Goal: Task Accomplishment & Management: Complete application form

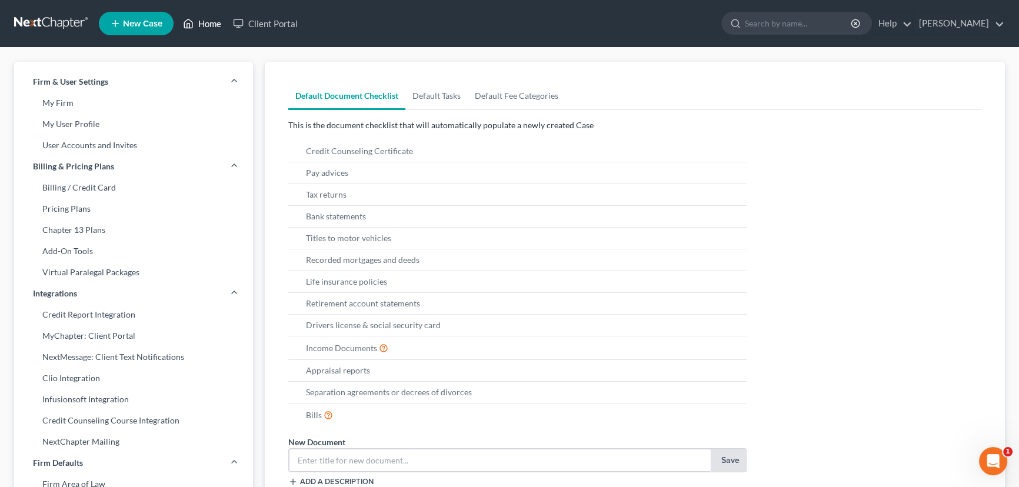
click at [208, 24] on link "Home" at bounding box center [202, 23] width 50 height 21
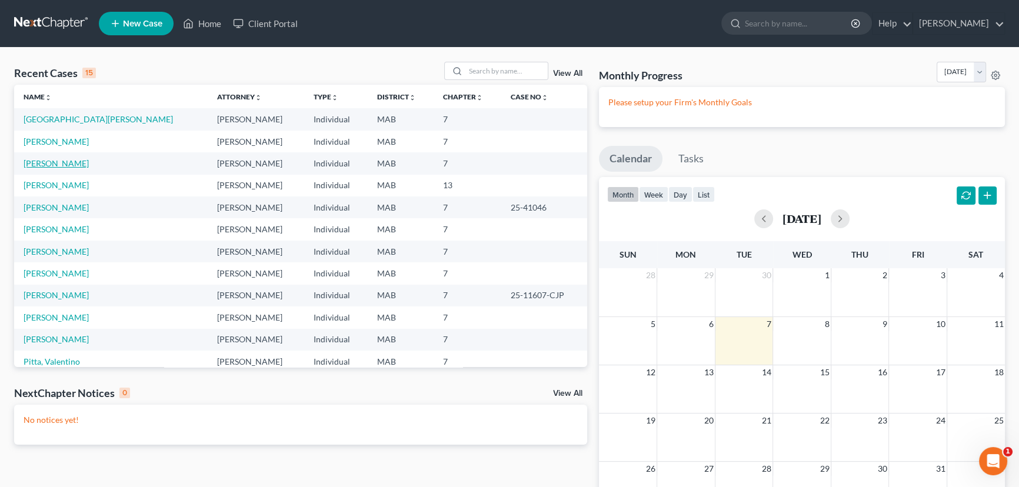
click at [46, 164] on link "[PERSON_NAME]" at bounding box center [56, 163] width 65 height 10
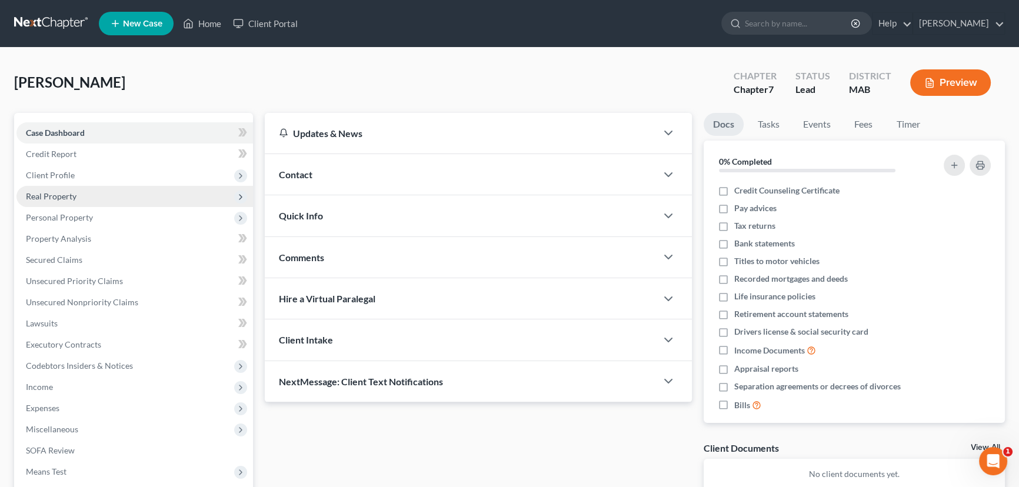
click at [59, 198] on span "Real Property" at bounding box center [51, 196] width 51 height 10
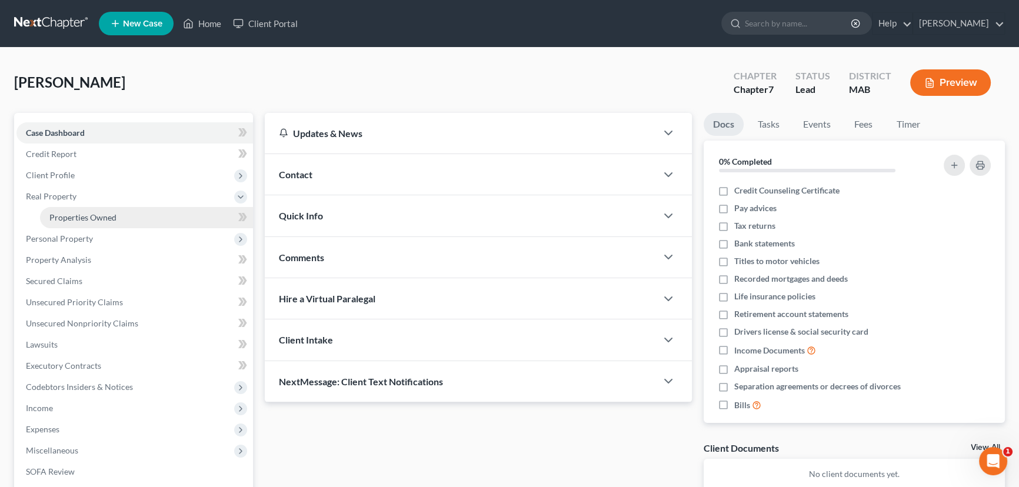
click at [92, 218] on span "Properties Owned" at bounding box center [82, 217] width 67 height 10
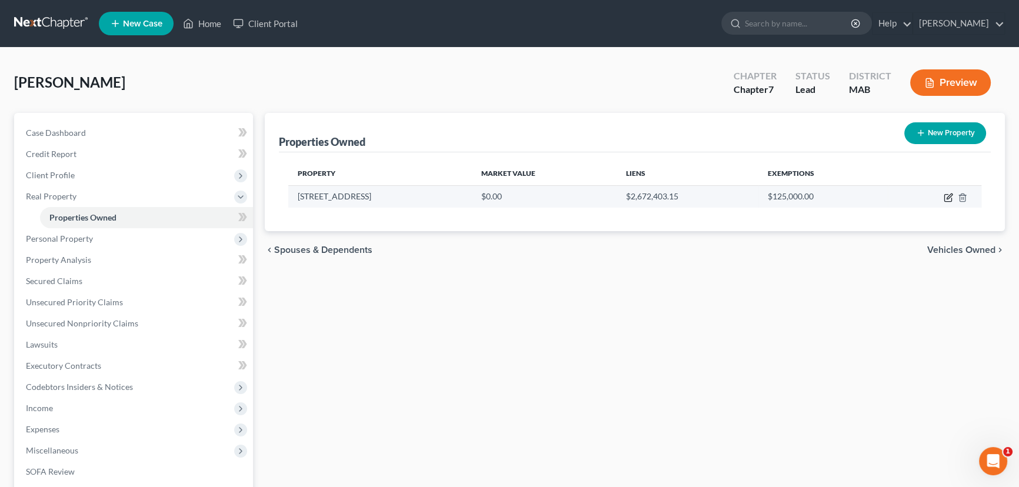
click at [946, 196] on icon "button" at bounding box center [947, 197] width 9 height 9
select select "22"
select select "3"
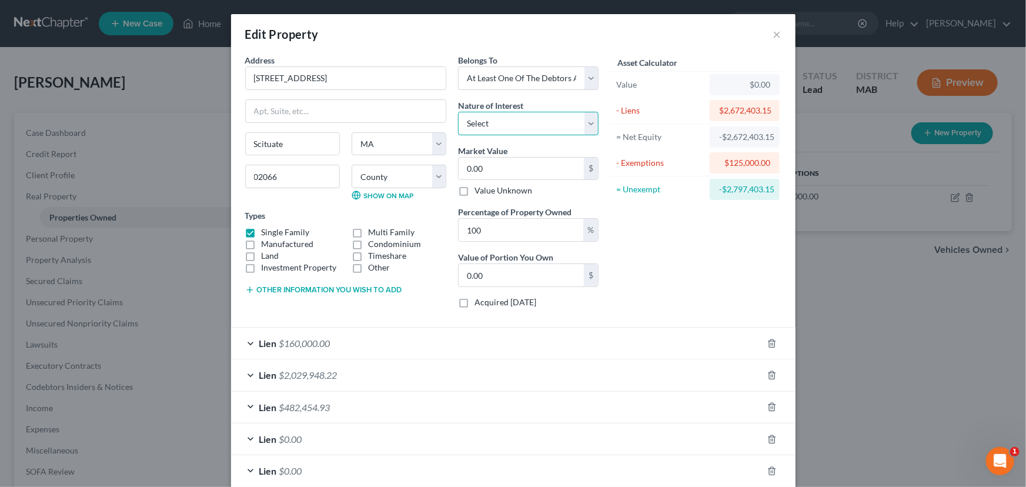
click at [505, 124] on select "Select Fee Simple Joint Tenant Life Estate Equitable Interest Future Interest T…" at bounding box center [528, 124] width 141 height 24
select select "1"
click at [458, 112] on select "Select Fee Simple Joint Tenant Life Estate Equitable Interest Future Interest T…" at bounding box center [528, 124] width 141 height 24
click at [499, 164] on input "0.00" at bounding box center [521, 169] width 125 height 22
type input "8"
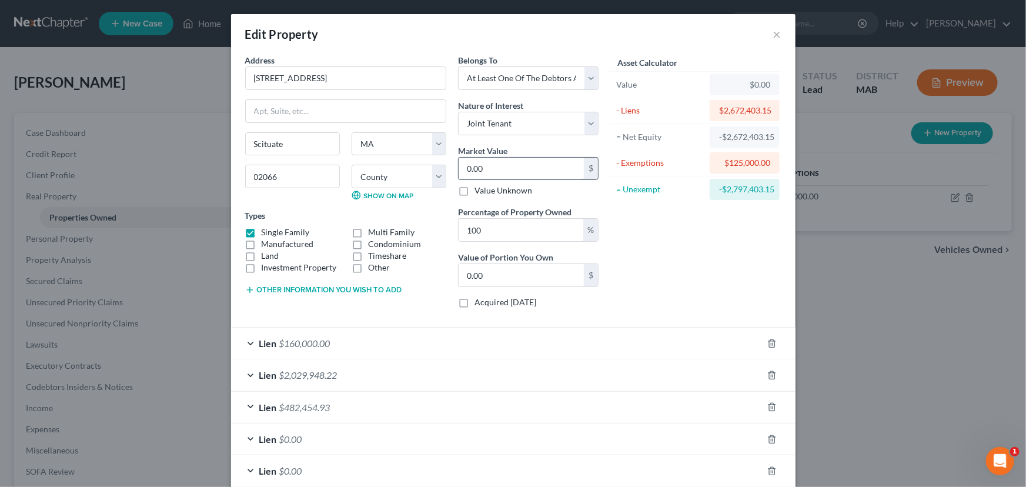
type input "8.00"
type input "81"
type input "81.00"
type input "818"
type input "818.00"
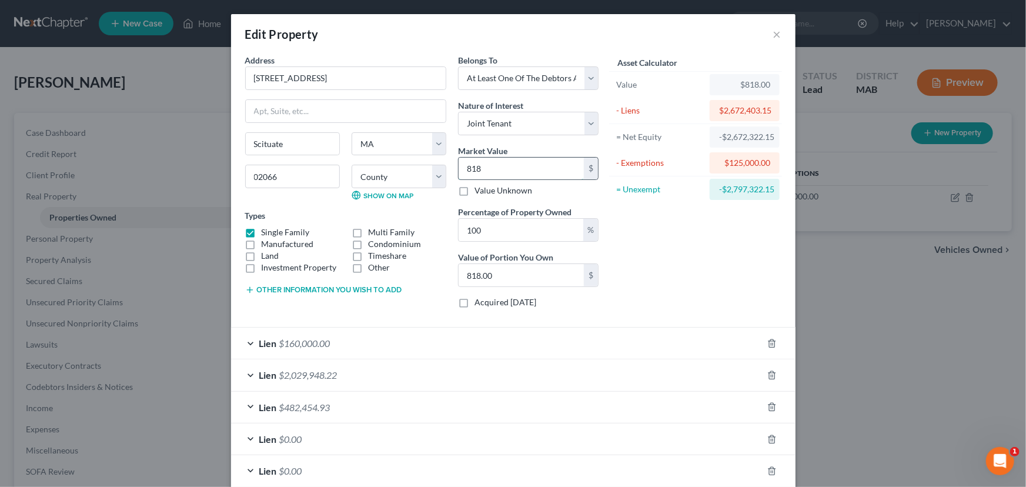
type input "8184"
type input "8,184.00"
type input "8,1840"
type input "81,840.00"
type input "81,8400"
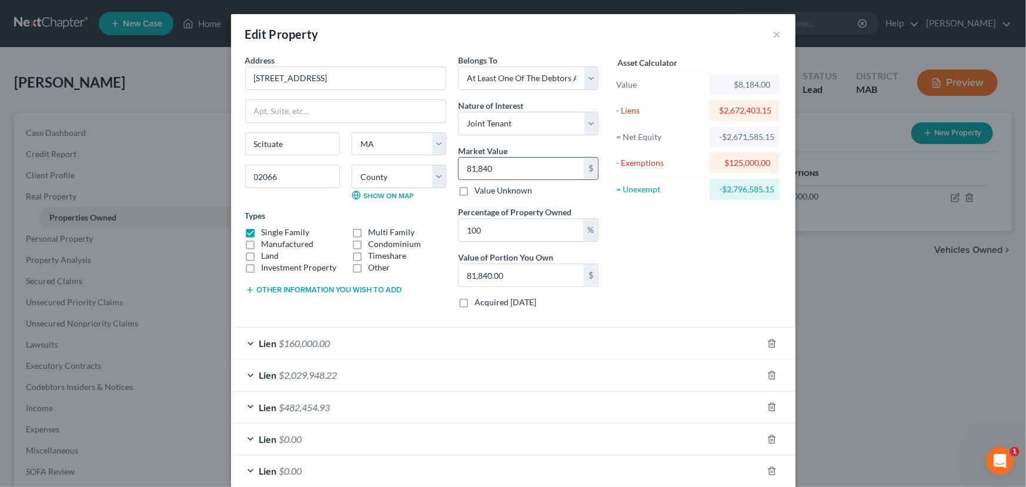
type input "818,400.00"
click at [662, 226] on div "Asset Calculator Value $818,400.00 - Liens $2,672,403.15 = Net Equity -$1,854,0…" at bounding box center [696, 186] width 183 height 264
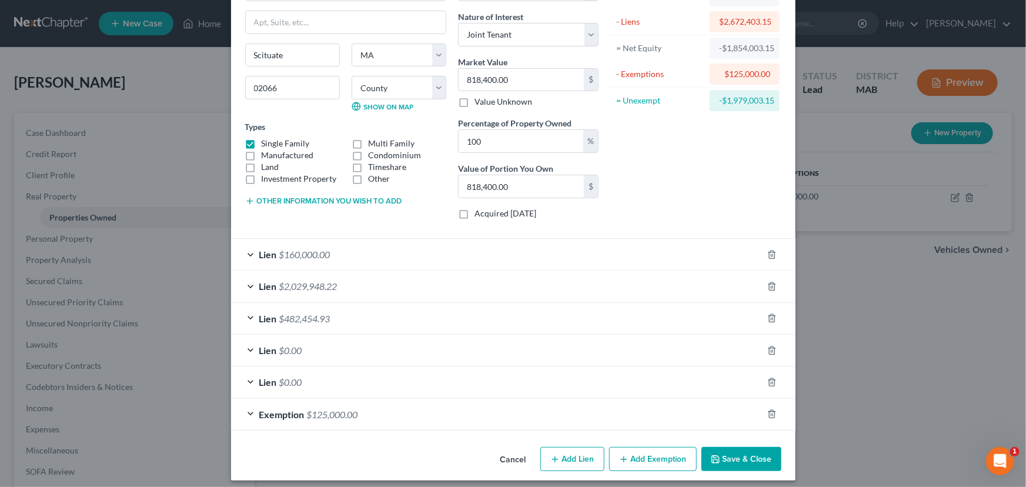
scroll to position [95, 0]
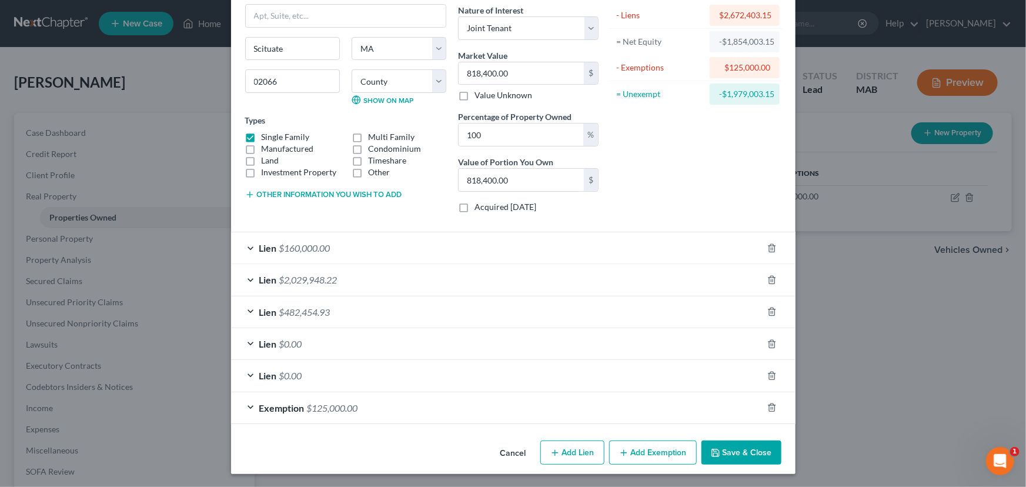
click at [751, 446] on button "Save & Close" at bounding box center [742, 453] width 80 height 25
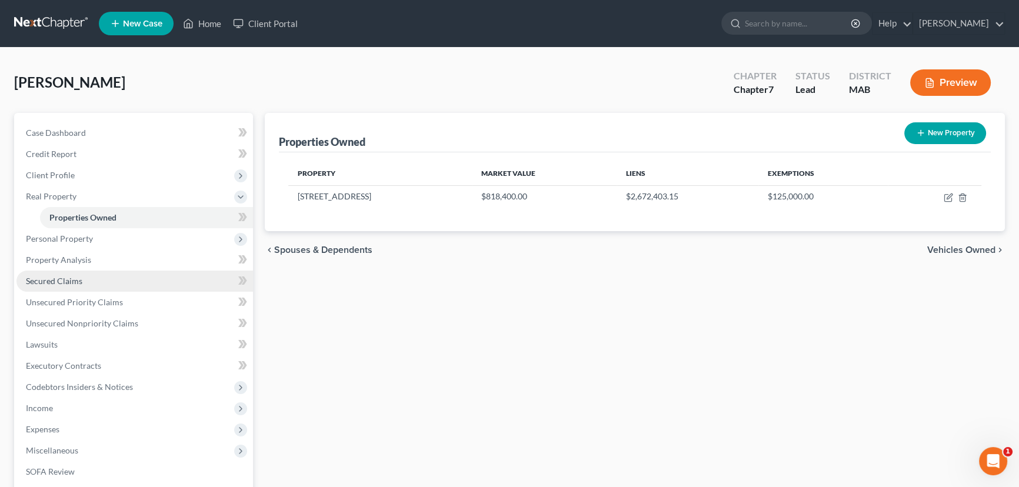
drag, startPoint x: 54, startPoint y: 284, endPoint x: 97, endPoint y: 272, distance: 44.5
click at [54, 284] on span "Secured Claims" at bounding box center [54, 281] width 56 height 10
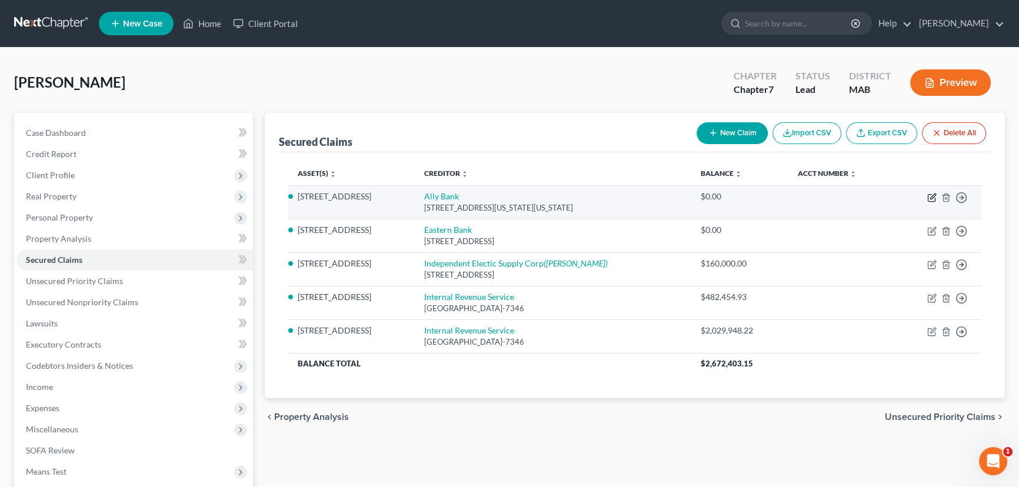
click at [935, 193] on icon "button" at bounding box center [931, 197] width 9 height 9
select select "39"
select select "3"
select select "0"
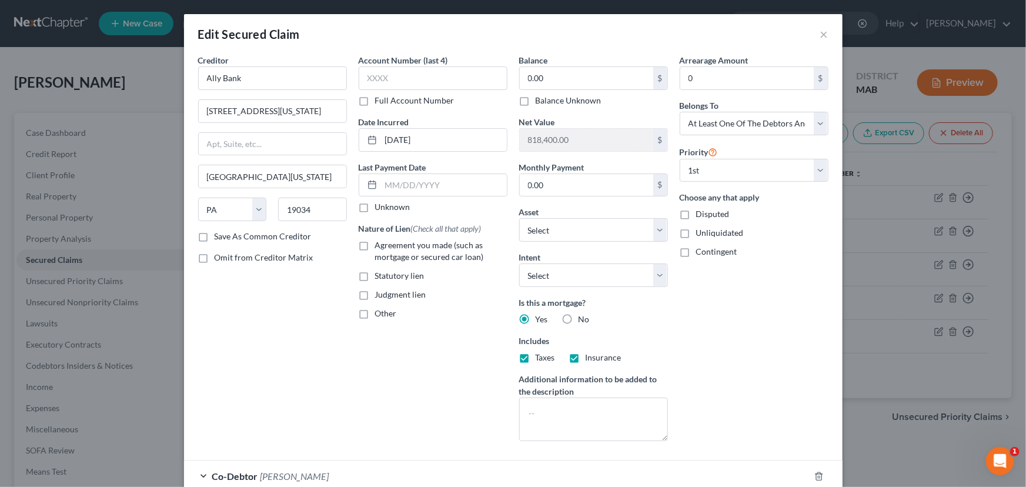
click at [843, 221] on div "Edit Secured Claim × Creditor * Ally Bank [STREET_ADDRESS][GEOGRAPHIC_DATA][US_…" at bounding box center [513, 243] width 1026 height 487
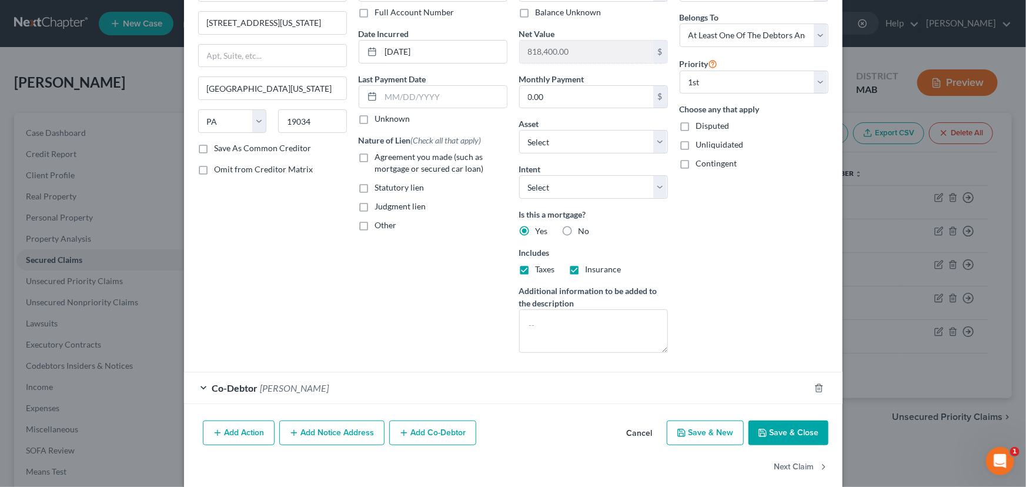
scroll to position [102, 0]
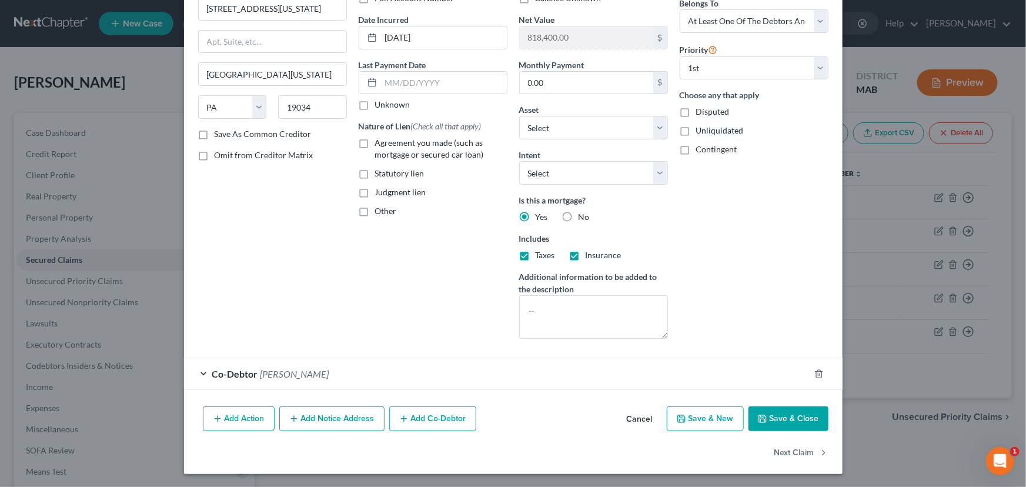
click at [335, 418] on button "Add Notice Address" at bounding box center [331, 418] width 105 height 25
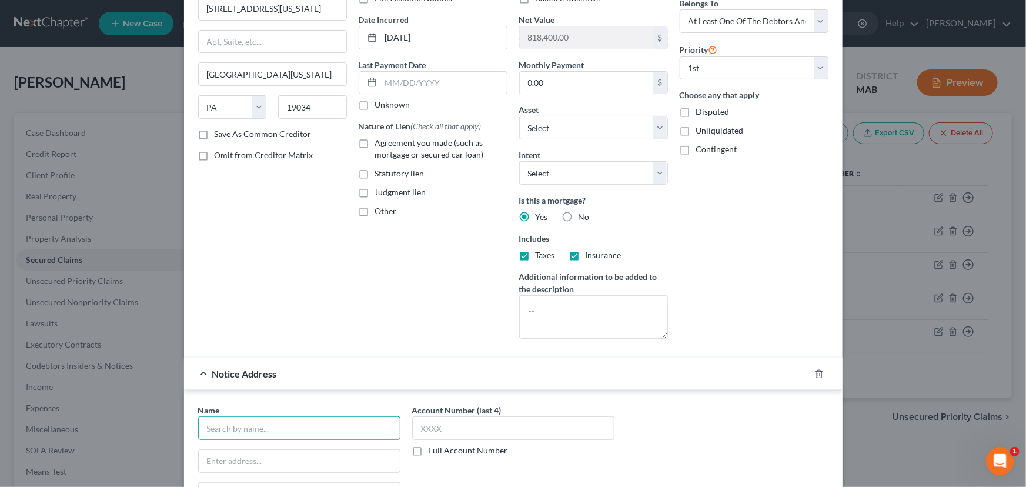
click at [228, 432] on input "text" at bounding box center [299, 428] width 202 height 24
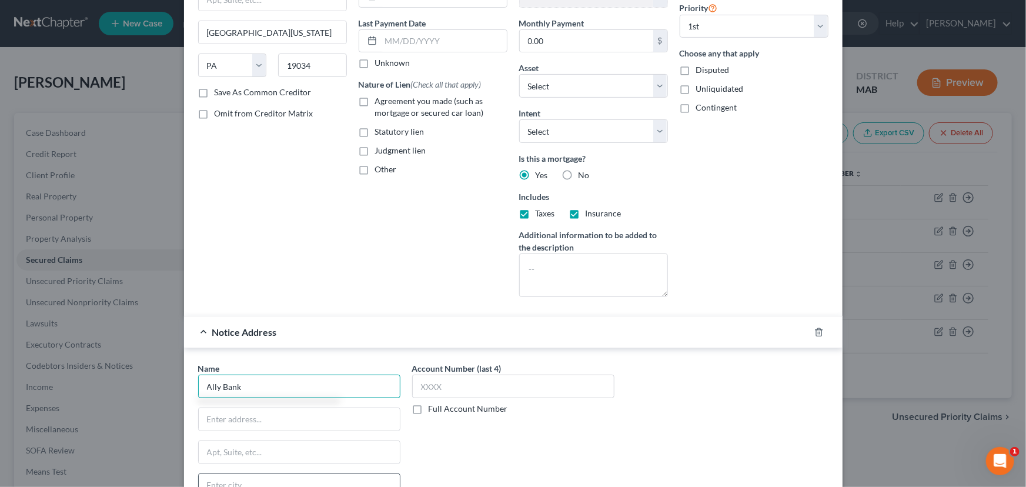
scroll to position [214, 0]
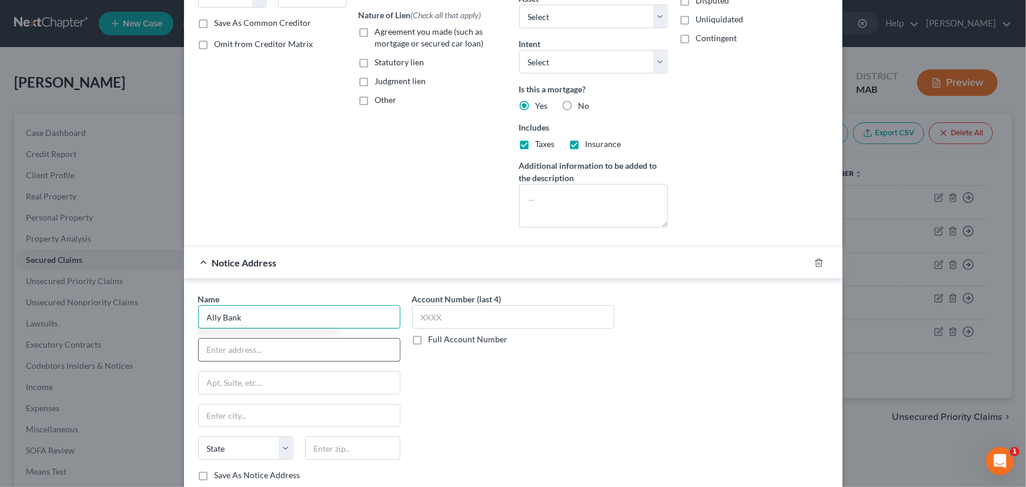
type input "Ally Bank"
click at [221, 351] on input "text" at bounding box center [299, 350] width 201 height 22
type input "[STREET_ADDRESS][US_STATE]"
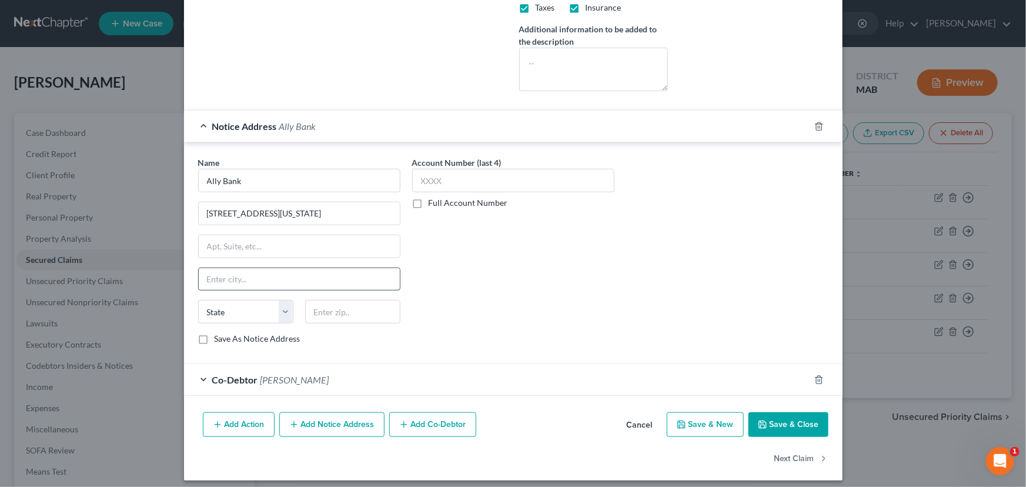
scroll to position [355, 0]
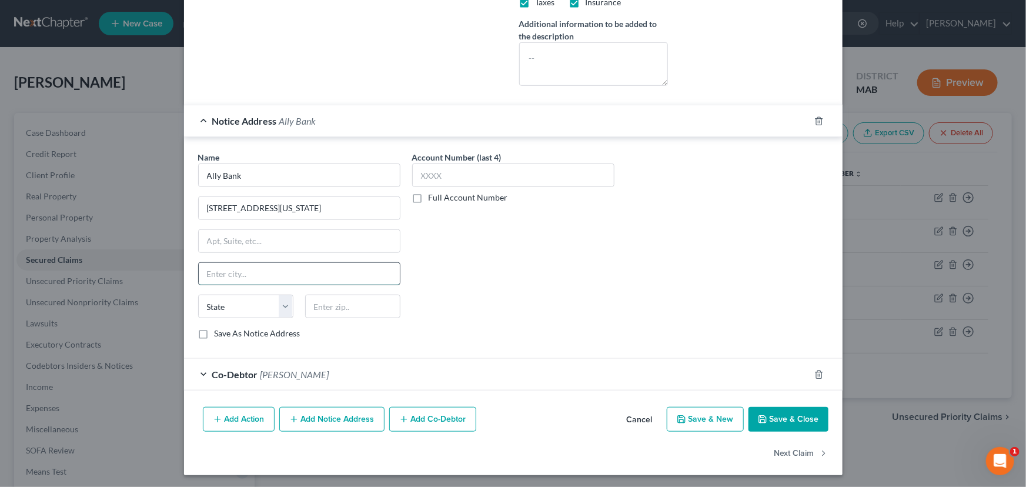
click at [235, 272] on input "text" at bounding box center [299, 274] width 201 height 22
click at [458, 281] on div "Account Number (last 4) Full Account Number" at bounding box center [513, 250] width 214 height 198
click at [328, 306] on input "text" at bounding box center [352, 307] width 95 height 24
type input "19034"
type input "[GEOGRAPHIC_DATA][US_STATE]"
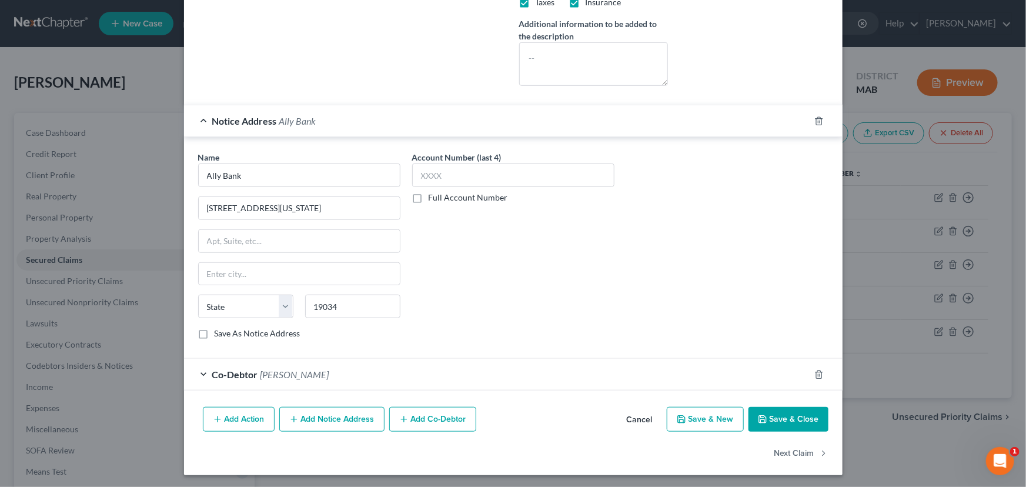
select select "39"
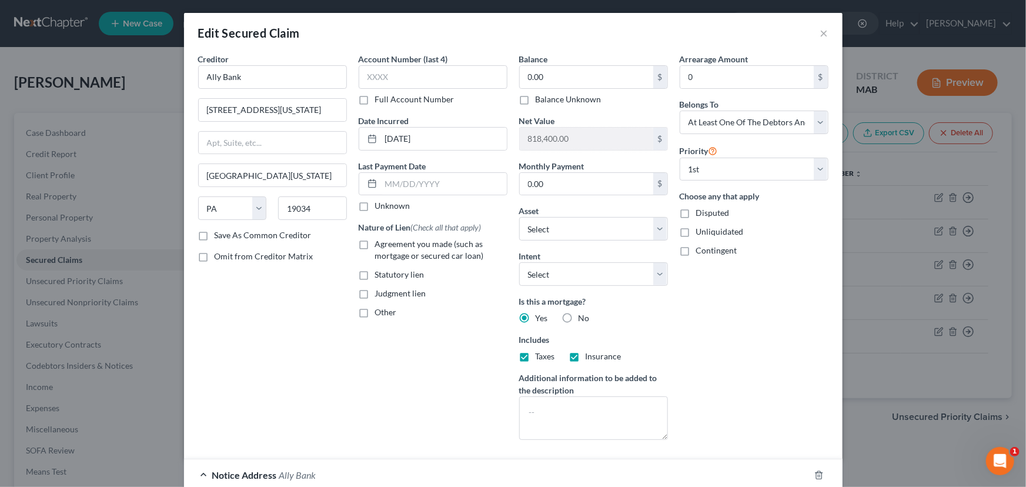
scroll to position [0, 0]
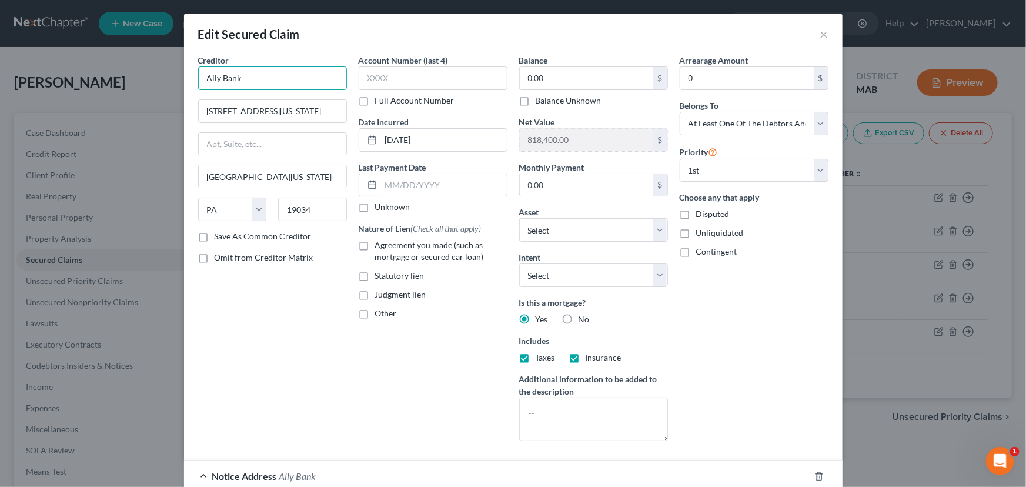
drag, startPoint x: 261, startPoint y: 80, endPoint x: 200, endPoint y: 83, distance: 61.2
click at [200, 83] on input "Ally Bank" at bounding box center [272, 78] width 149 height 24
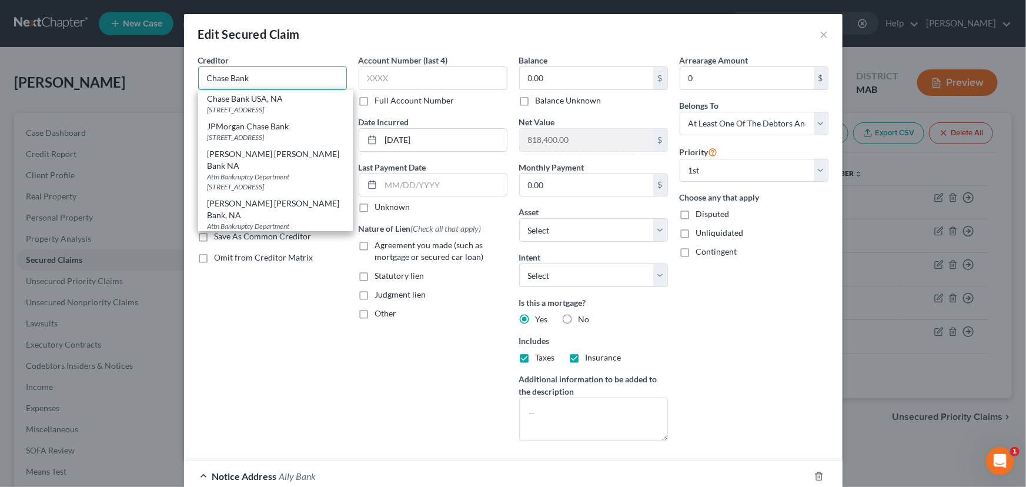
type input "Chase Bank"
click at [243, 389] on div "Creditor * Chase Bank Chase Bank USA, [GEOGRAPHIC_DATA][STREET_ADDRESS] JPMorga…" at bounding box center [272, 252] width 161 height 396
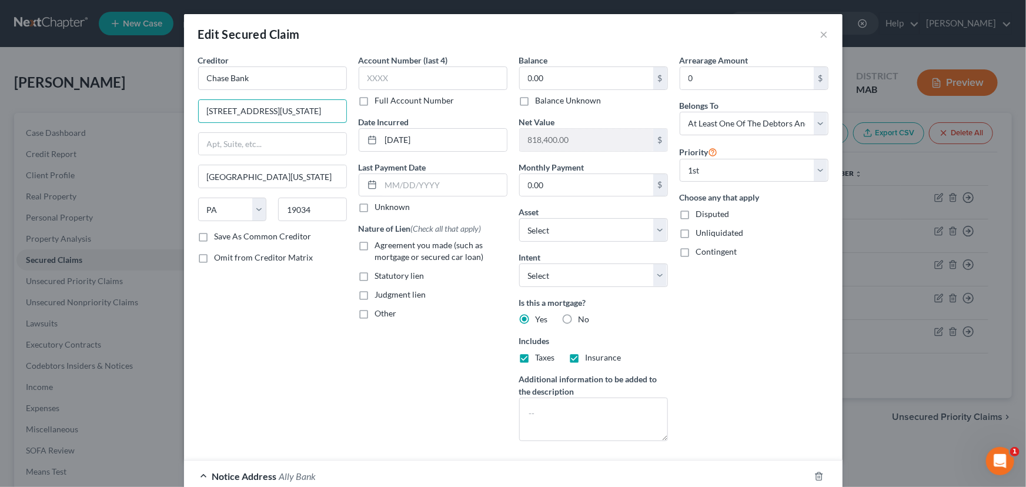
drag, startPoint x: 276, startPoint y: 108, endPoint x: 152, endPoint y: 102, distance: 124.3
click at [152, 102] on div "Edit Secured Claim × Creditor * Chase Bank [STREET_ADDRESS][GEOGRAPHIC_DATA][US…" at bounding box center [513, 243] width 1026 height 487
drag, startPoint x: 249, startPoint y: 174, endPoint x: 159, endPoint y: 164, distance: 90.5
click at [159, 164] on div "Edit Secured Claim × Creditor * Chase Bank [GEOGRAPHIC_DATA][US_STATE] [US_STAT…" at bounding box center [513, 243] width 1026 height 487
drag, startPoint x: 314, startPoint y: 209, endPoint x: 264, endPoint y: 208, distance: 50.6
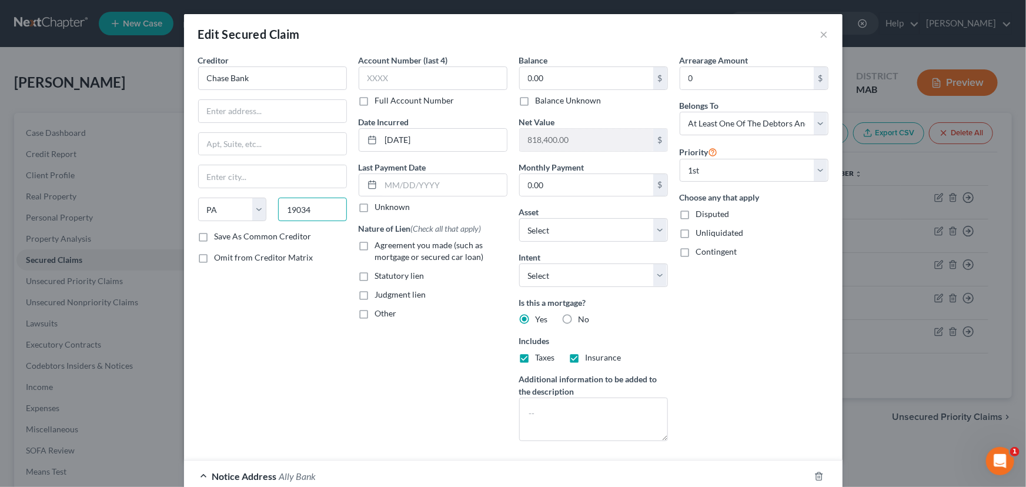
click at [264, 208] on div "State [US_STATE] AK AR AZ CA CO CT DE DC [GEOGRAPHIC_DATA] [GEOGRAPHIC_DATA] GU…" at bounding box center [272, 214] width 161 height 33
drag, startPoint x: 216, startPoint y: 211, endPoint x: 204, endPoint y: 207, distance: 13.0
click at [206, 208] on select "State [US_STATE] AK AR AZ CA CO CT DE DC [GEOGRAPHIC_DATA] [GEOGRAPHIC_DATA] GU…" at bounding box center [232, 210] width 69 height 24
click at [214, 209] on select "State [US_STATE] AK AR AZ CA CO CT DE DC [GEOGRAPHIC_DATA] [GEOGRAPHIC_DATA] GU…" at bounding box center [232, 210] width 69 height 24
drag, startPoint x: 216, startPoint y: 208, endPoint x: 198, endPoint y: 206, distance: 17.7
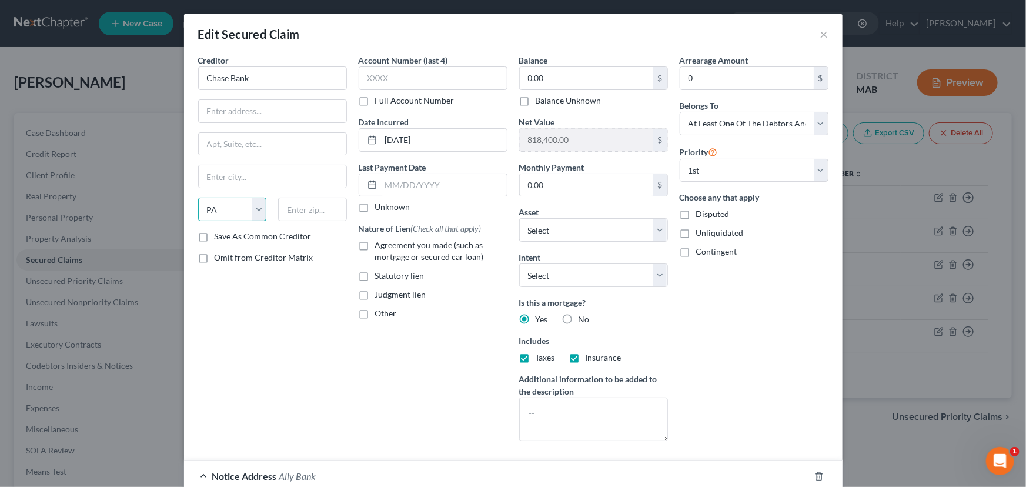
click at [198, 206] on select "State [US_STATE] AK AR AZ CA CO CT DE DC [GEOGRAPHIC_DATA] [GEOGRAPHIC_DATA] GU…" at bounding box center [232, 210] width 69 height 24
select select
click at [198, 198] on select "State [US_STATE] AK AR AZ CA CO CT DE DC [GEOGRAPHIC_DATA] [GEOGRAPHIC_DATA] GU…" at bounding box center [232, 210] width 69 height 24
click at [212, 104] on input "text" at bounding box center [273, 111] width 148 height 22
click at [249, 76] on input "Chase Bank" at bounding box center [272, 78] width 149 height 24
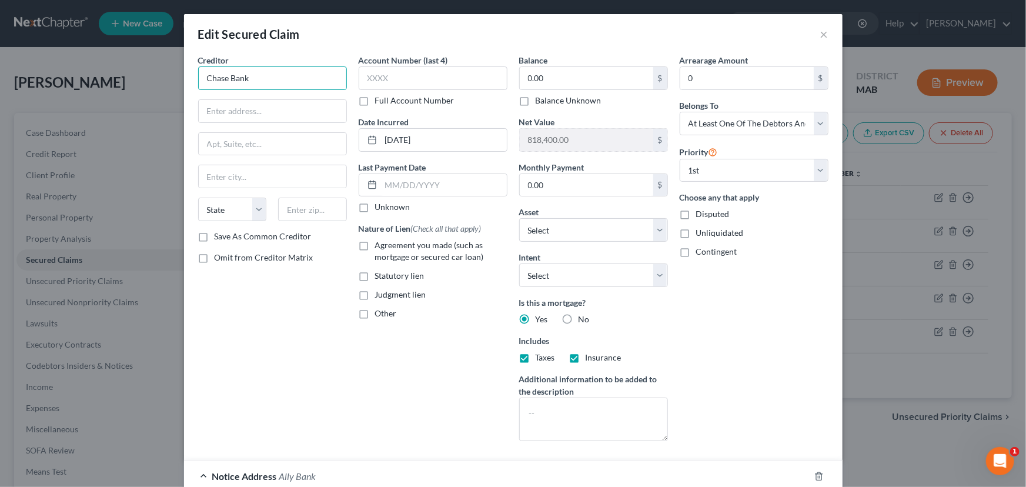
click at [238, 76] on input "Chase Bank" at bounding box center [272, 78] width 149 height 24
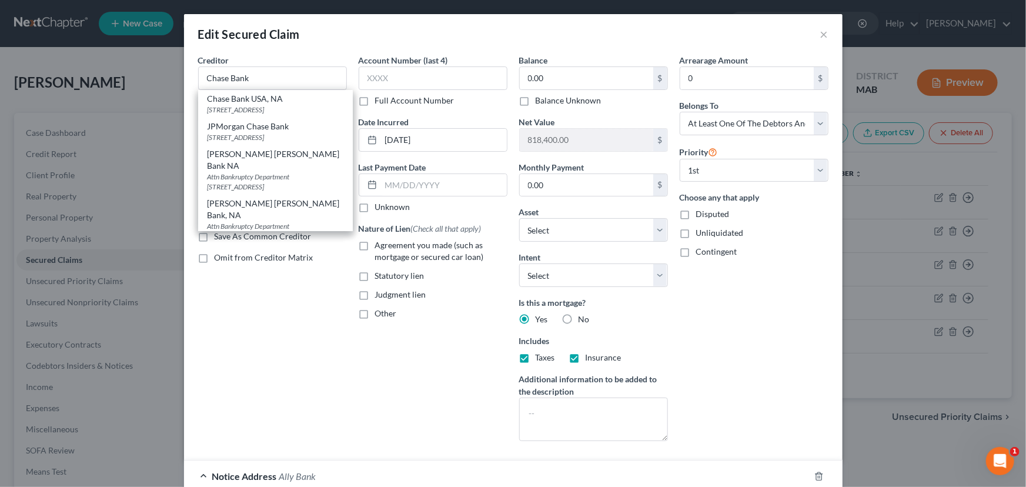
type input "Chase Bank"
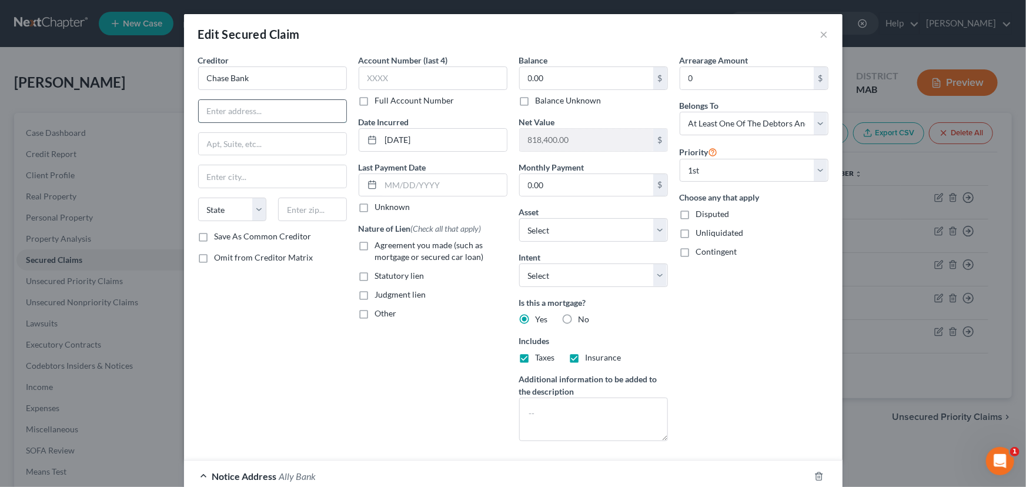
click at [212, 117] on input "text" at bounding box center [273, 111] width 148 height 22
type input "[STREET_ADDRESS][US_STATE]"
click at [291, 209] on input "text" at bounding box center [312, 210] width 69 height 24
type input "71203"
type input "Monroe"
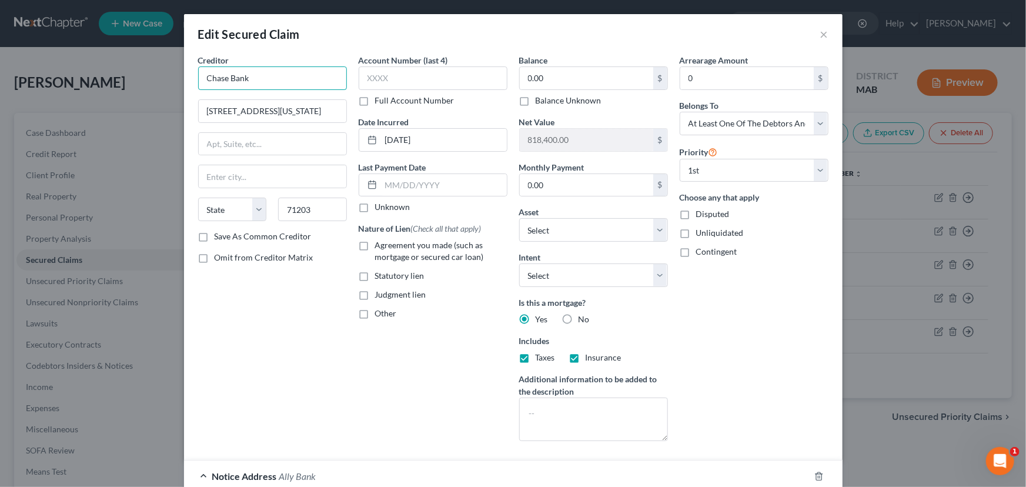
select select "19"
click at [248, 75] on input "Chase Bank" at bounding box center [272, 78] width 149 height 24
drag, startPoint x: 226, startPoint y: 76, endPoint x: 257, endPoint y: 78, distance: 31.2
click at [257, 78] on input "Chase Bank" at bounding box center [272, 78] width 149 height 24
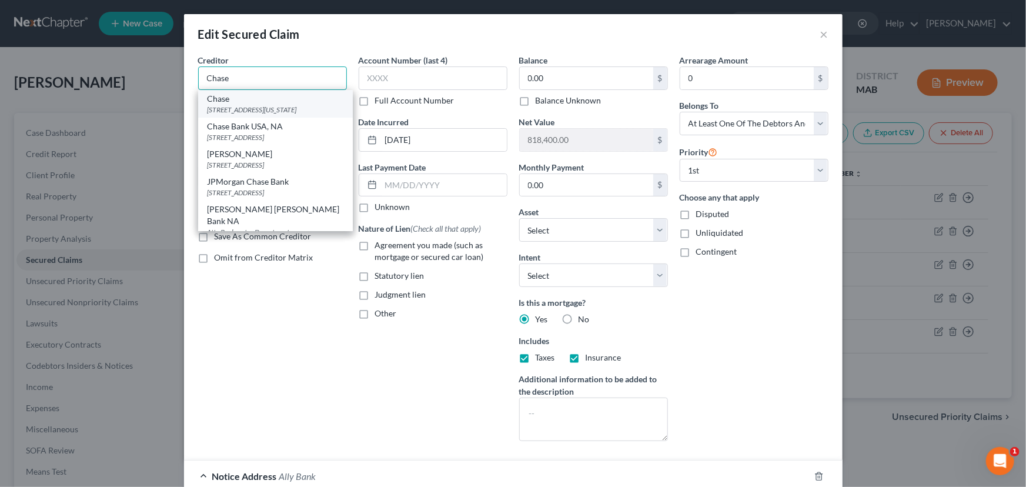
type input "Chase"
click at [243, 112] on div "[STREET_ADDRESS][US_STATE]" at bounding box center [276, 110] width 136 height 10
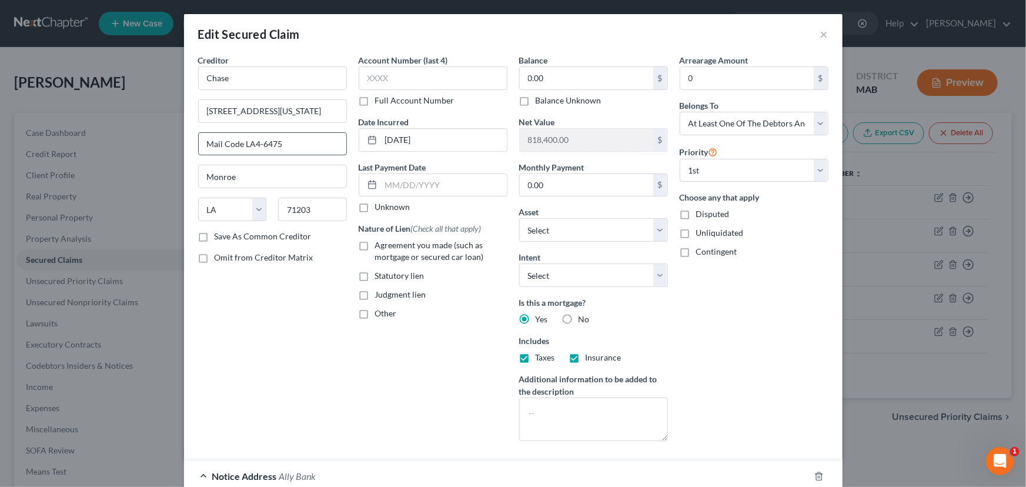
drag, startPoint x: 262, startPoint y: 142, endPoint x: 279, endPoint y: 142, distance: 17.1
click at [279, 142] on input "Mail Code LA4-6475" at bounding box center [273, 144] width 148 height 22
type input "Mail Code LA4-6633"
click at [384, 79] on input "text" at bounding box center [433, 78] width 149 height 24
type input "4738"
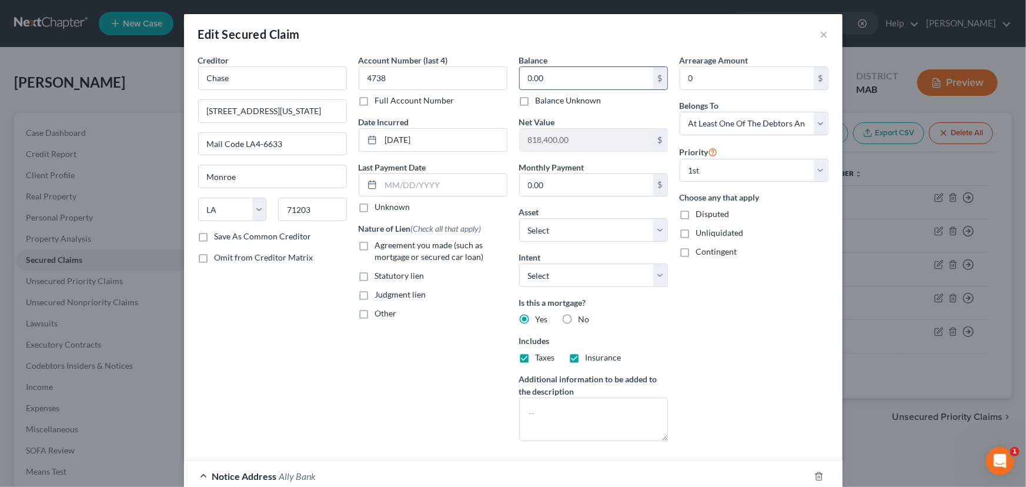
click at [526, 77] on input "0.00" at bounding box center [587, 78] width 134 height 22
type input "240,149.88"
click at [658, 276] on select "Select Surrender Redeem Reaffirm Avoid Other" at bounding box center [593, 276] width 149 height 24
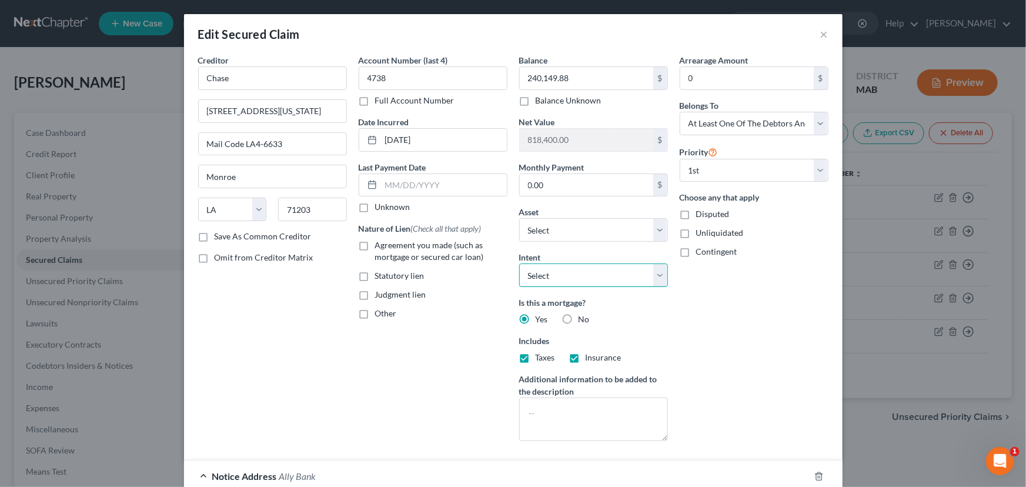
select select "4"
click at [519, 264] on select "Select Surrender Redeem Reaffirm Avoid Other" at bounding box center [593, 276] width 149 height 24
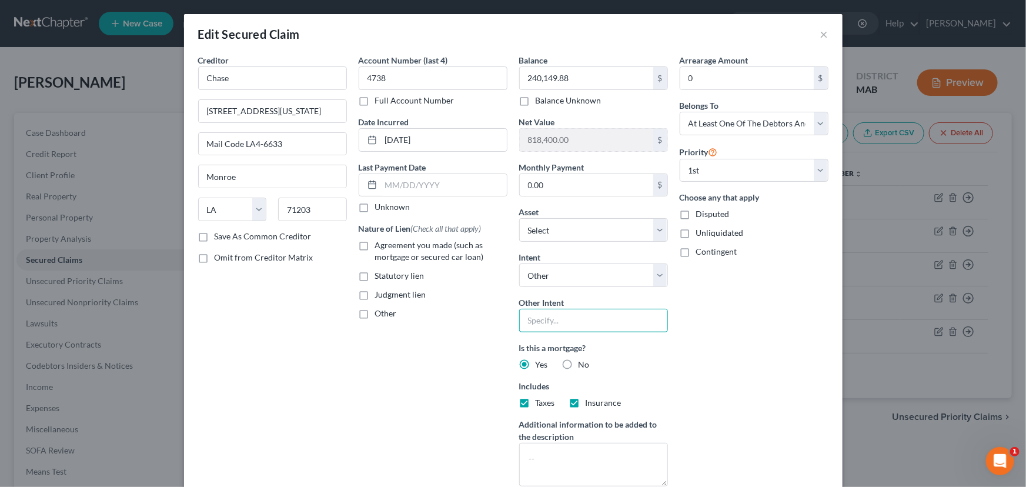
click at [537, 312] on input "text" at bounding box center [593, 321] width 149 height 24
type input "Continue to make monthly payments in accordance with note"
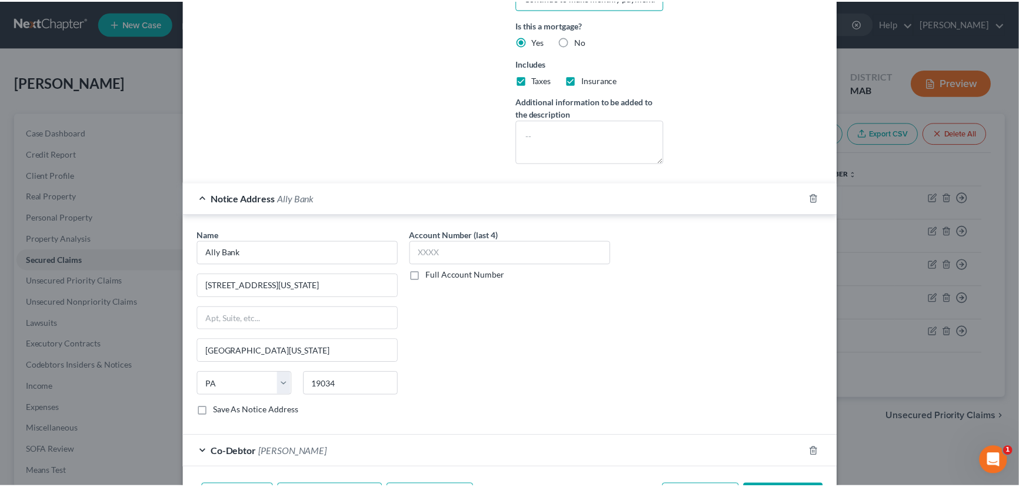
scroll to position [401, 0]
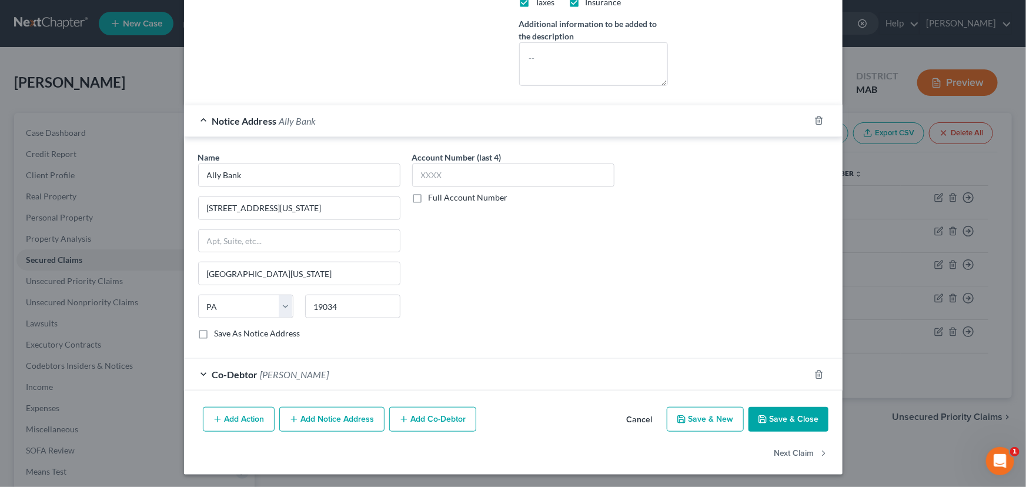
click at [774, 417] on button "Save & Close" at bounding box center [789, 419] width 80 height 25
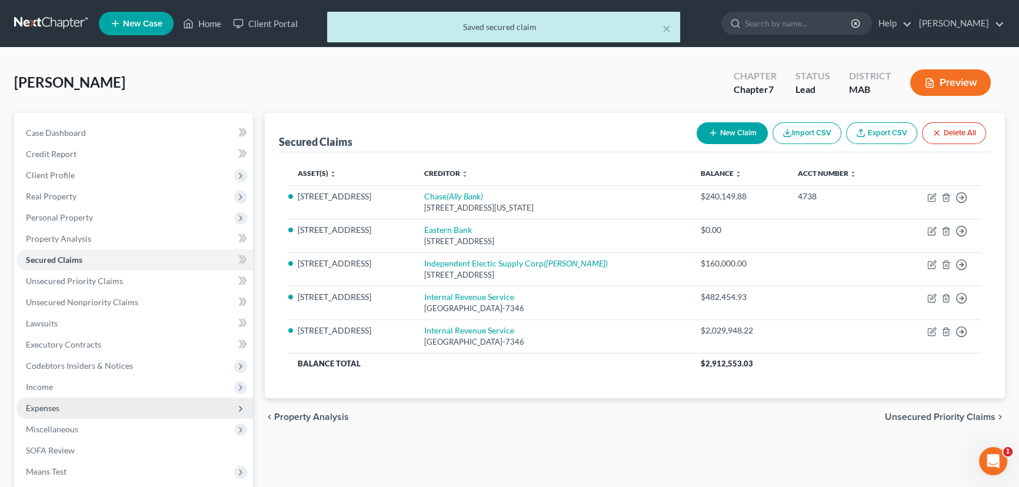
click at [42, 403] on span "Expenses" at bounding box center [43, 408] width 34 height 10
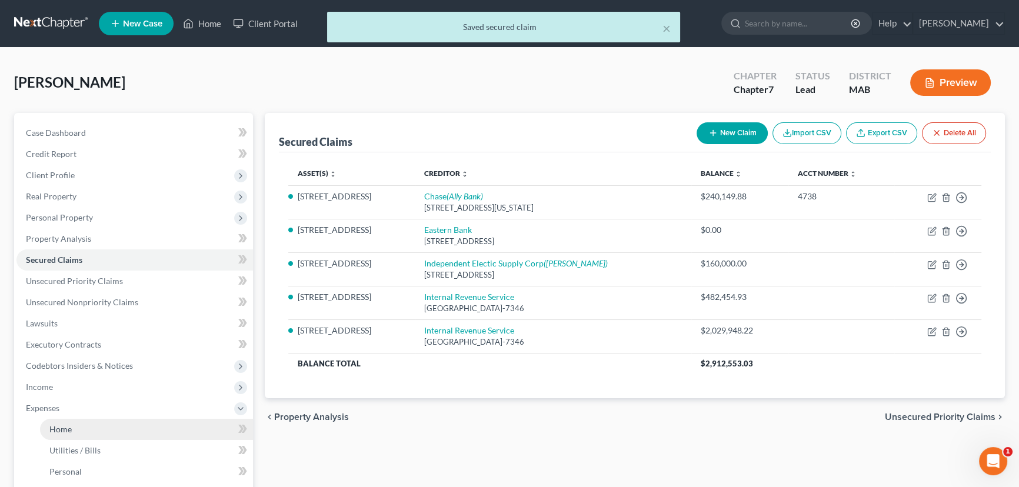
click at [63, 429] on span "Home" at bounding box center [60, 429] width 22 height 10
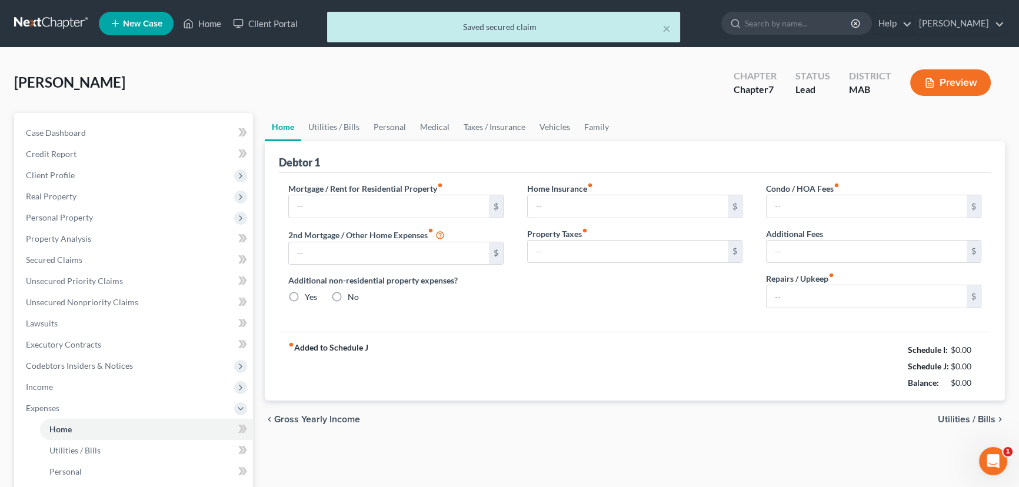
type input "0.00"
radio input "true"
type input "0.00"
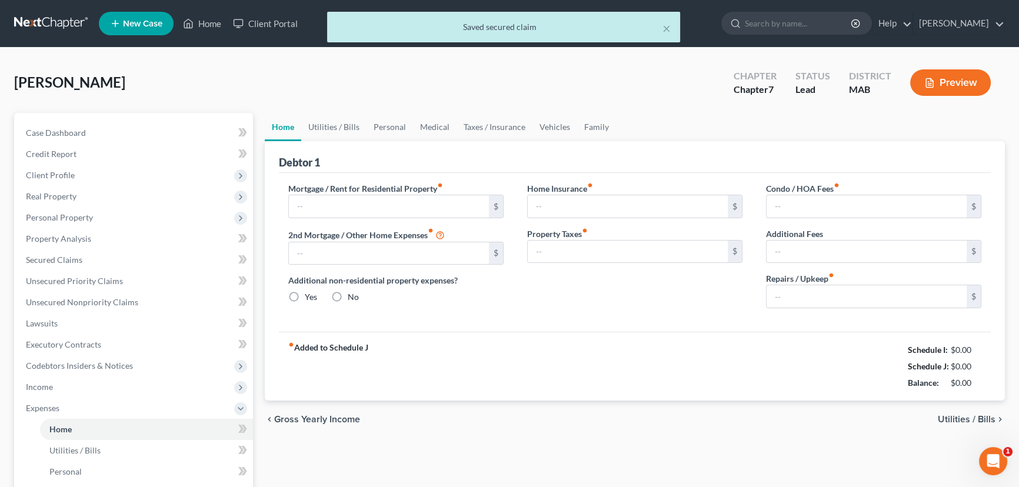
type input "0.00"
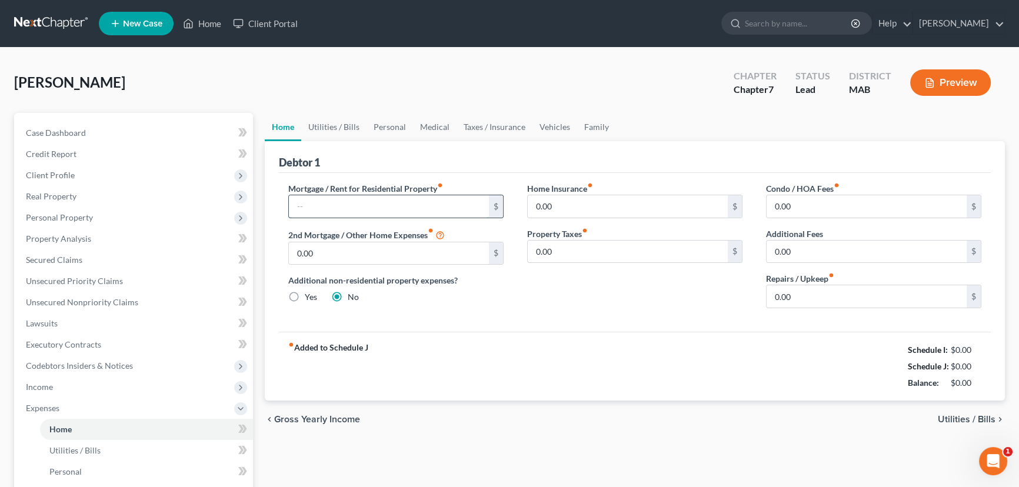
click at [309, 198] on input "text" at bounding box center [389, 206] width 200 height 22
type input "2,875.50"
